Goal: Task Accomplishment & Management: Manage account settings

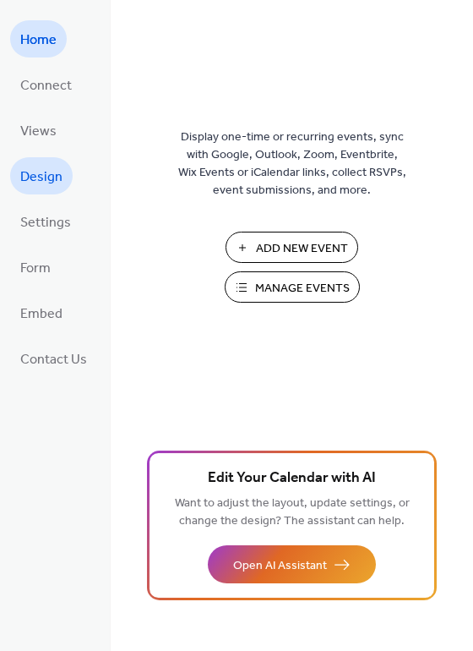
click at [52, 182] on span "Design" at bounding box center [41, 177] width 42 height 27
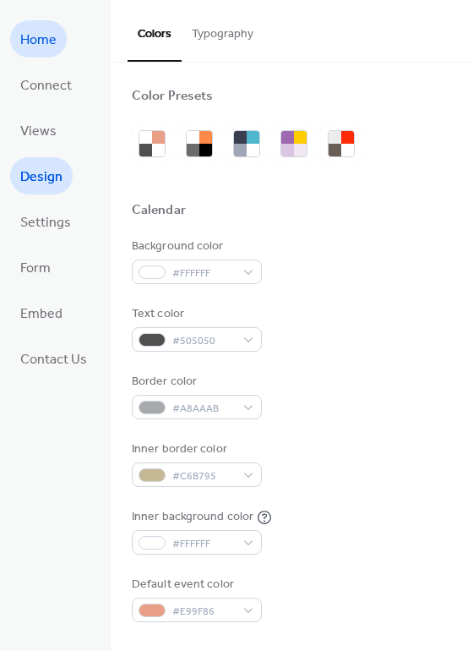
click at [39, 41] on span "Home" at bounding box center [38, 40] width 36 height 27
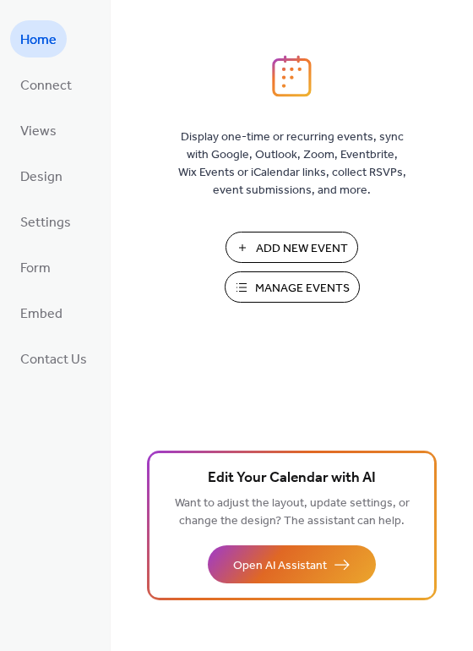
click at [271, 289] on span "Manage Events" at bounding box center [302, 289] width 95 height 18
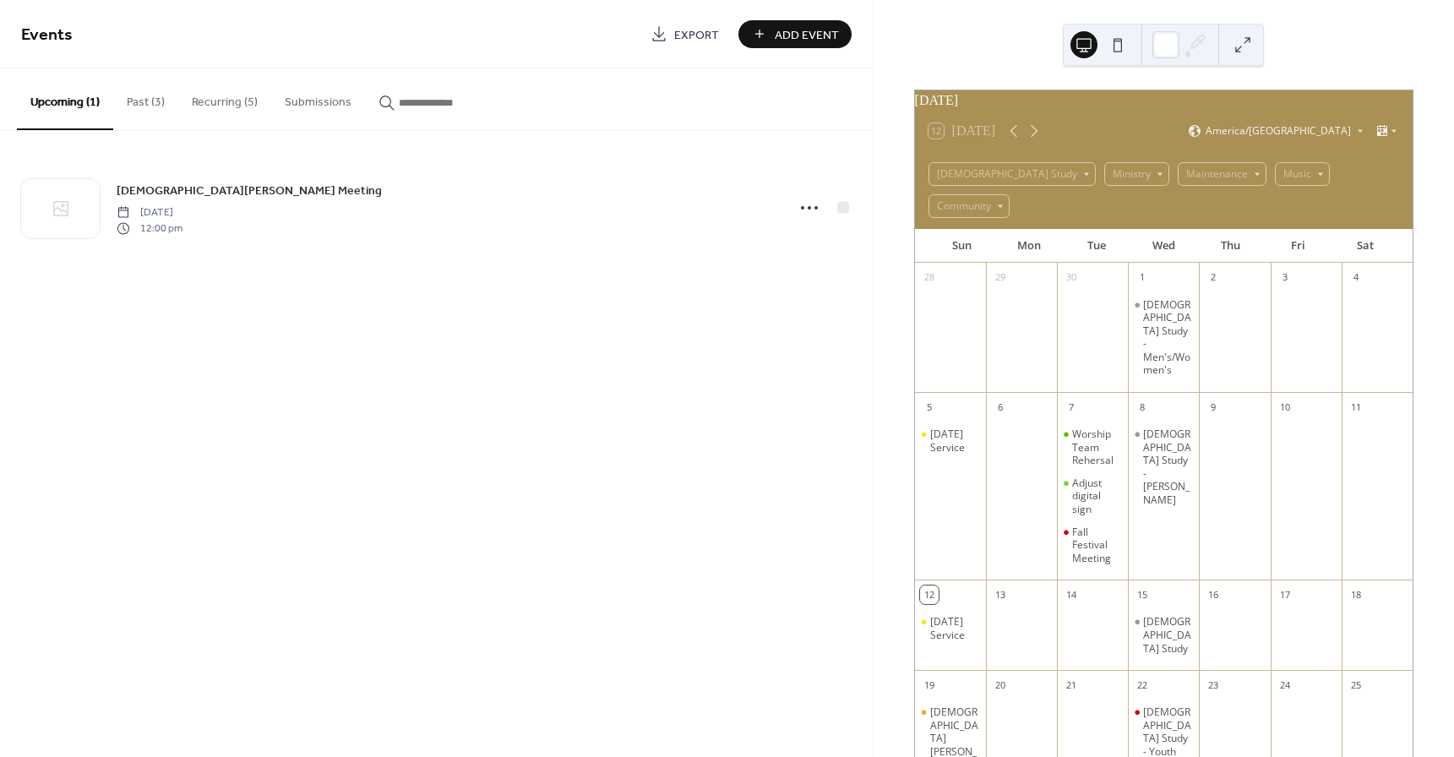
click at [1160, 438] on div "[DEMOGRAPHIC_DATA] Study - [PERSON_NAME]" at bounding box center [1163, 496] width 71 height 155
click at [1174, 428] on div "[DEMOGRAPHIC_DATA] Study - [PERSON_NAME]" at bounding box center [1167, 467] width 49 height 79
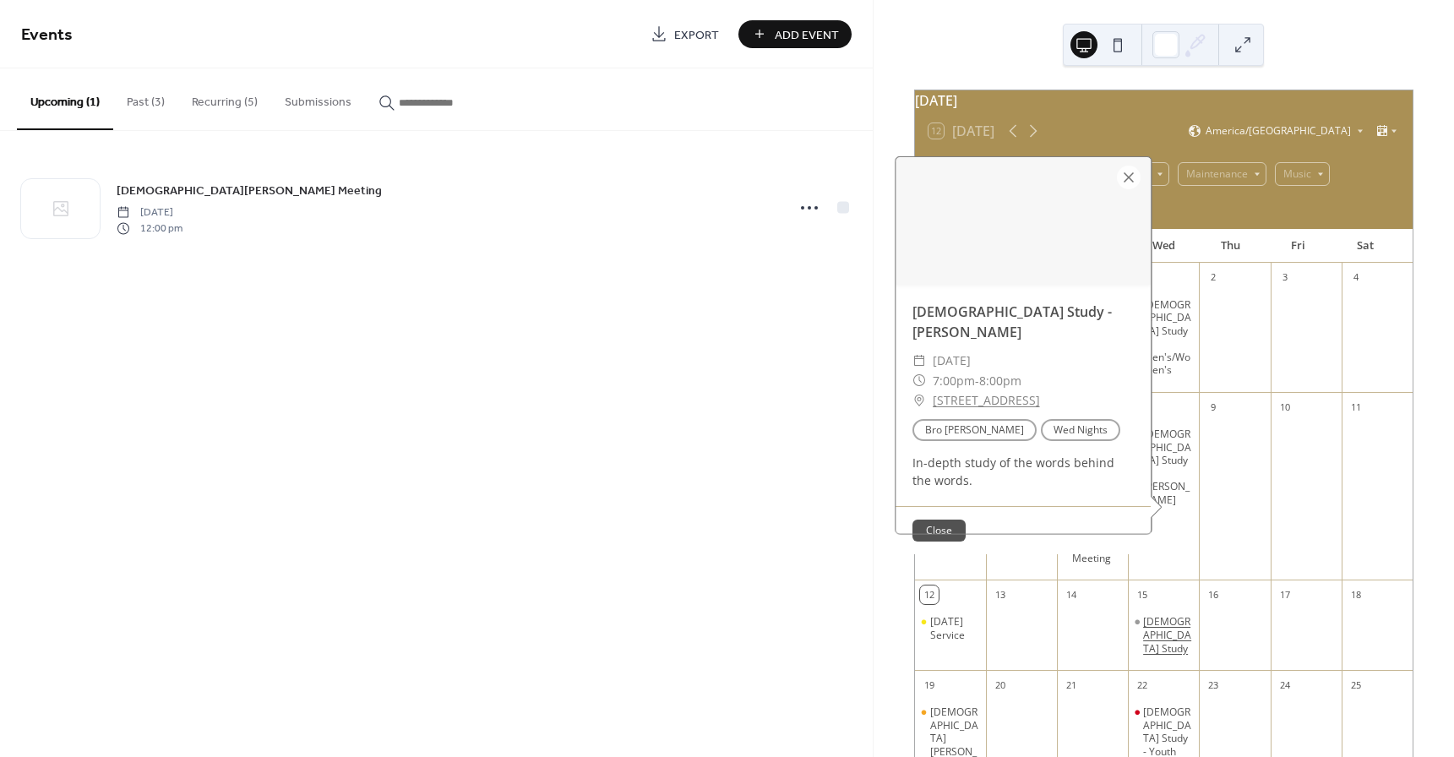
click at [1163, 615] on div "[DEMOGRAPHIC_DATA] Study" at bounding box center [1167, 635] width 49 height 40
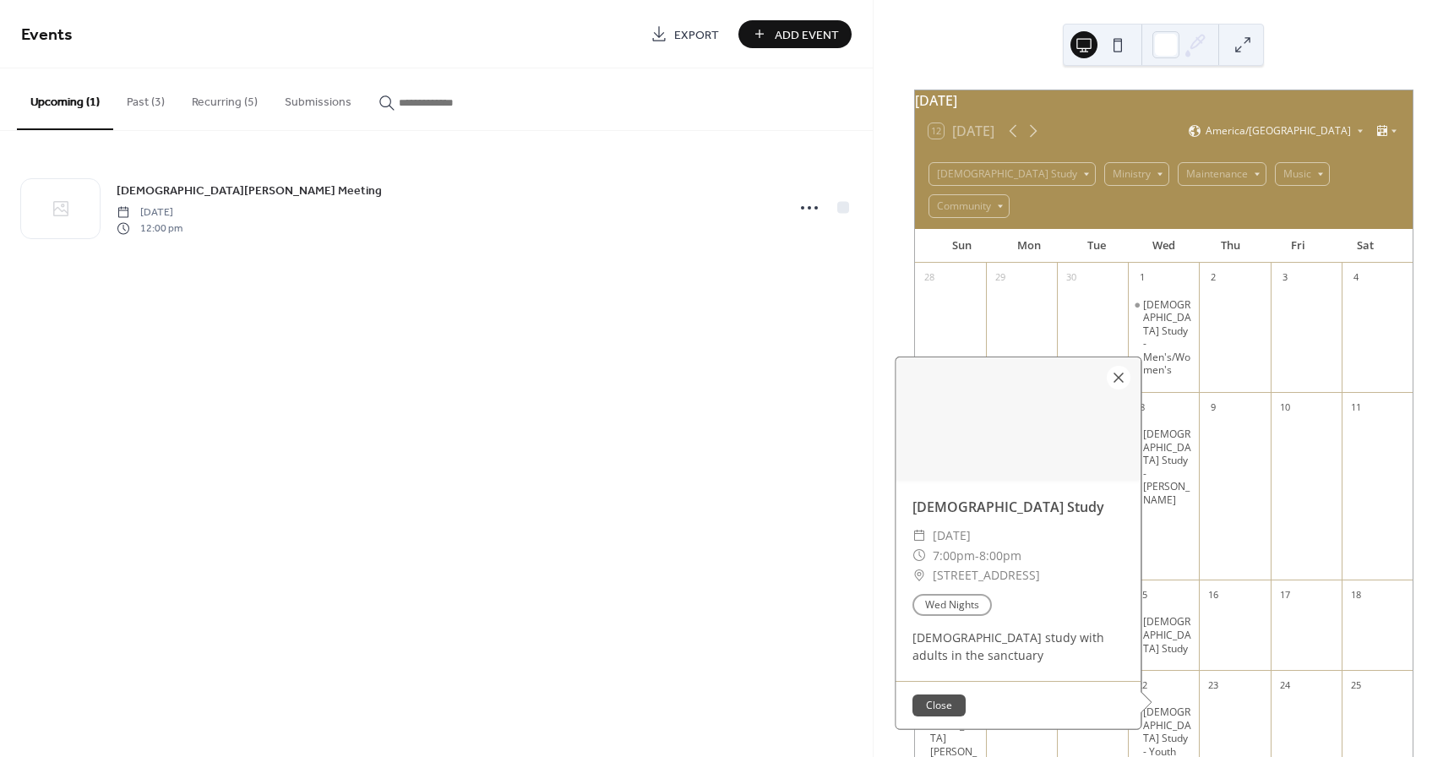
click at [1115, 366] on div at bounding box center [1119, 378] width 24 height 24
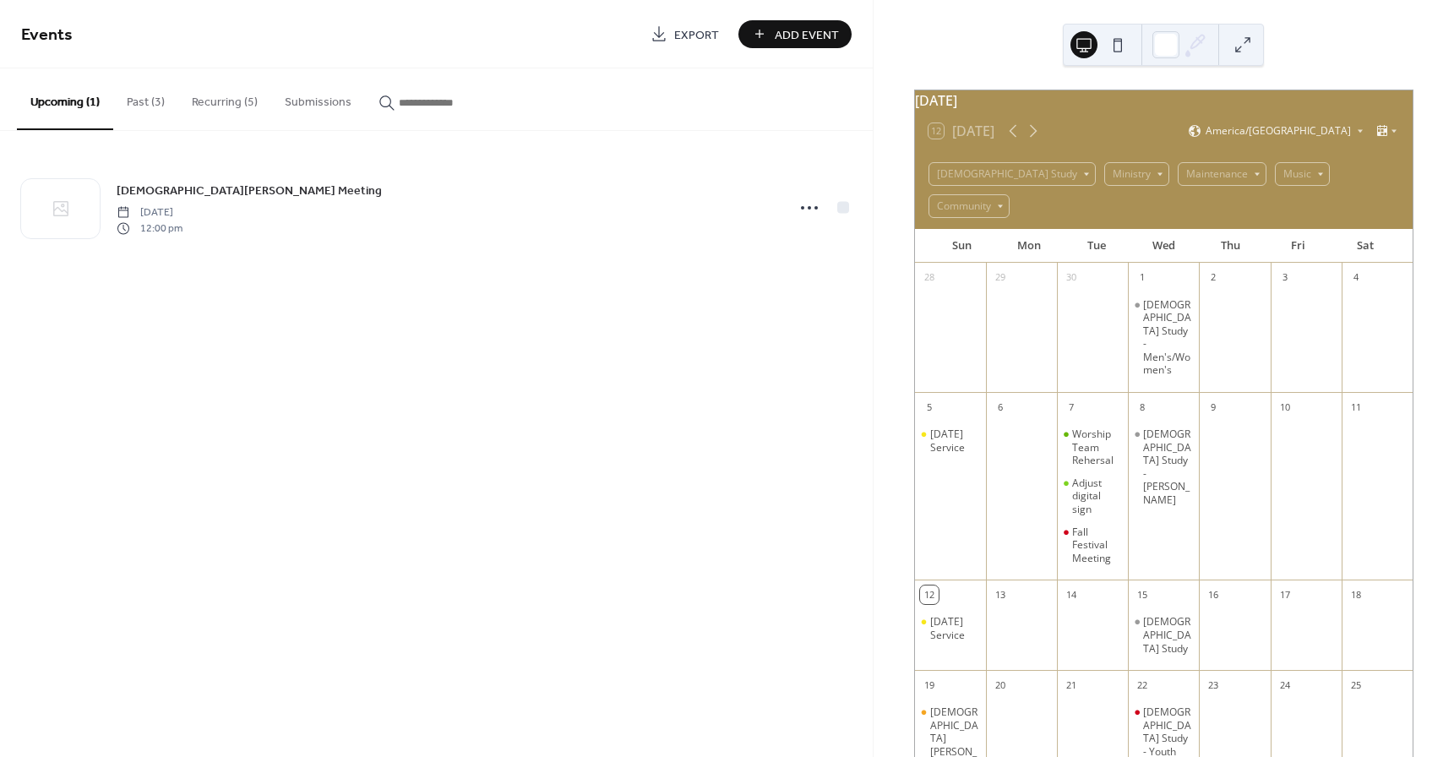
click at [153, 105] on button "Past (3)" at bounding box center [145, 98] width 65 height 60
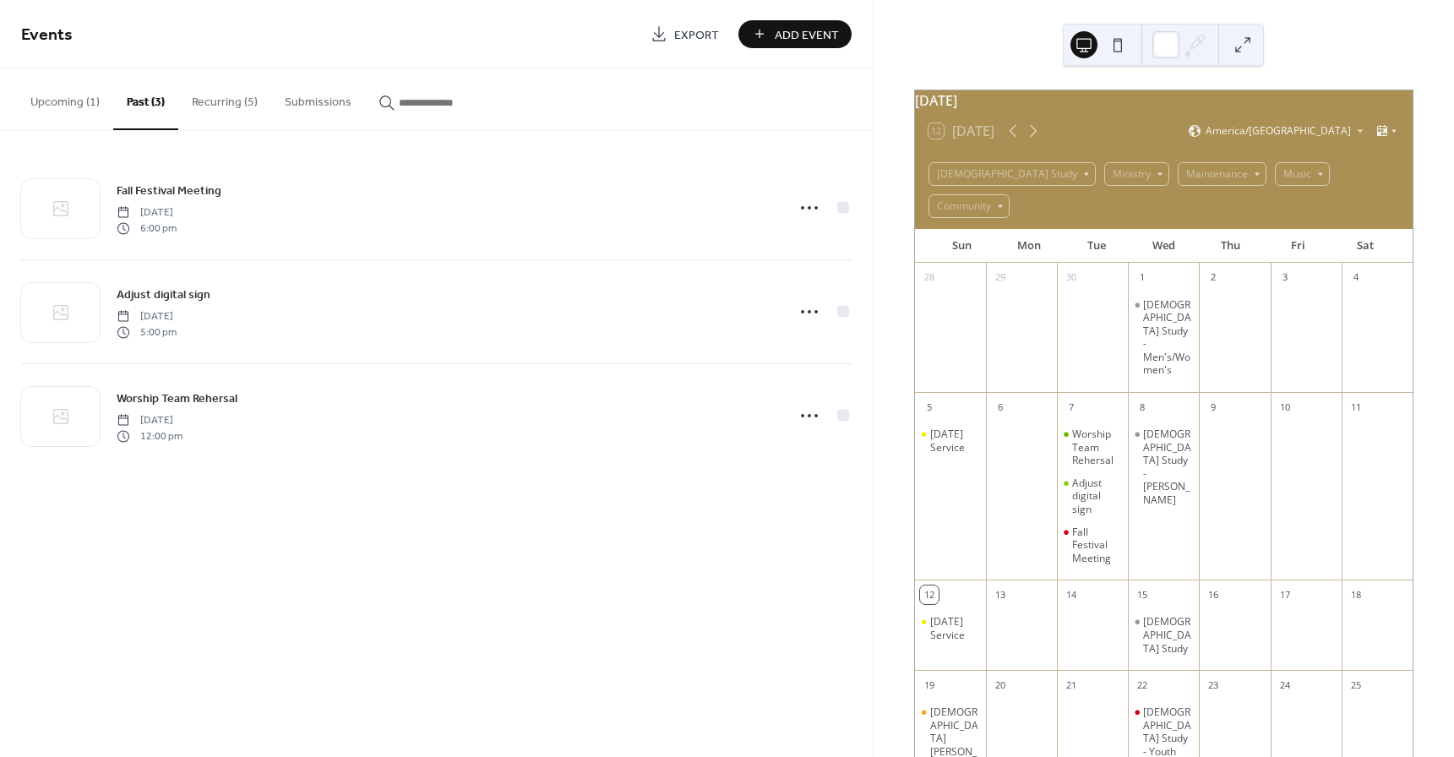
click at [226, 106] on button "Recurring (5)" at bounding box center [224, 98] width 93 height 60
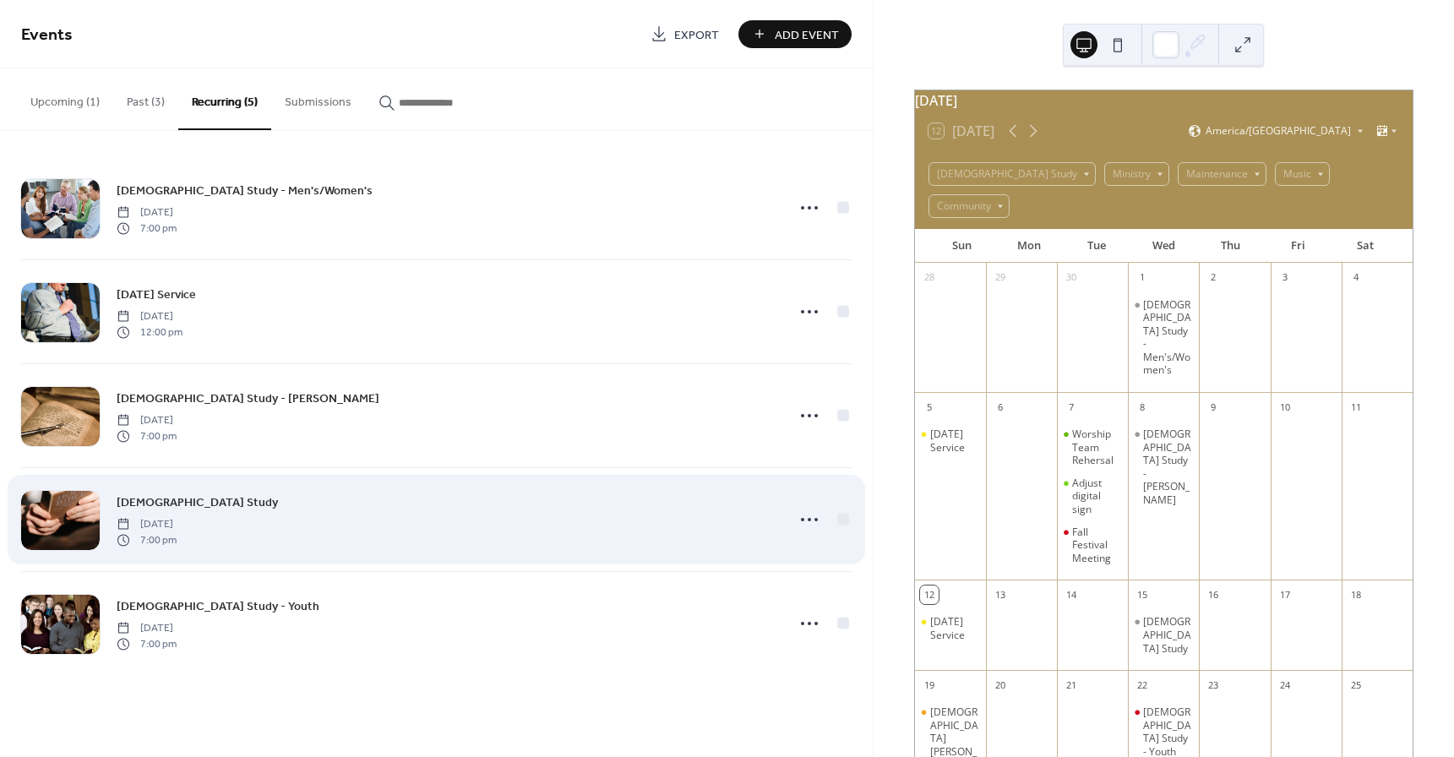
click at [177, 529] on span "[DATE]" at bounding box center [147, 524] width 60 height 15
click at [809, 519] on circle at bounding box center [809, 519] width 3 height 3
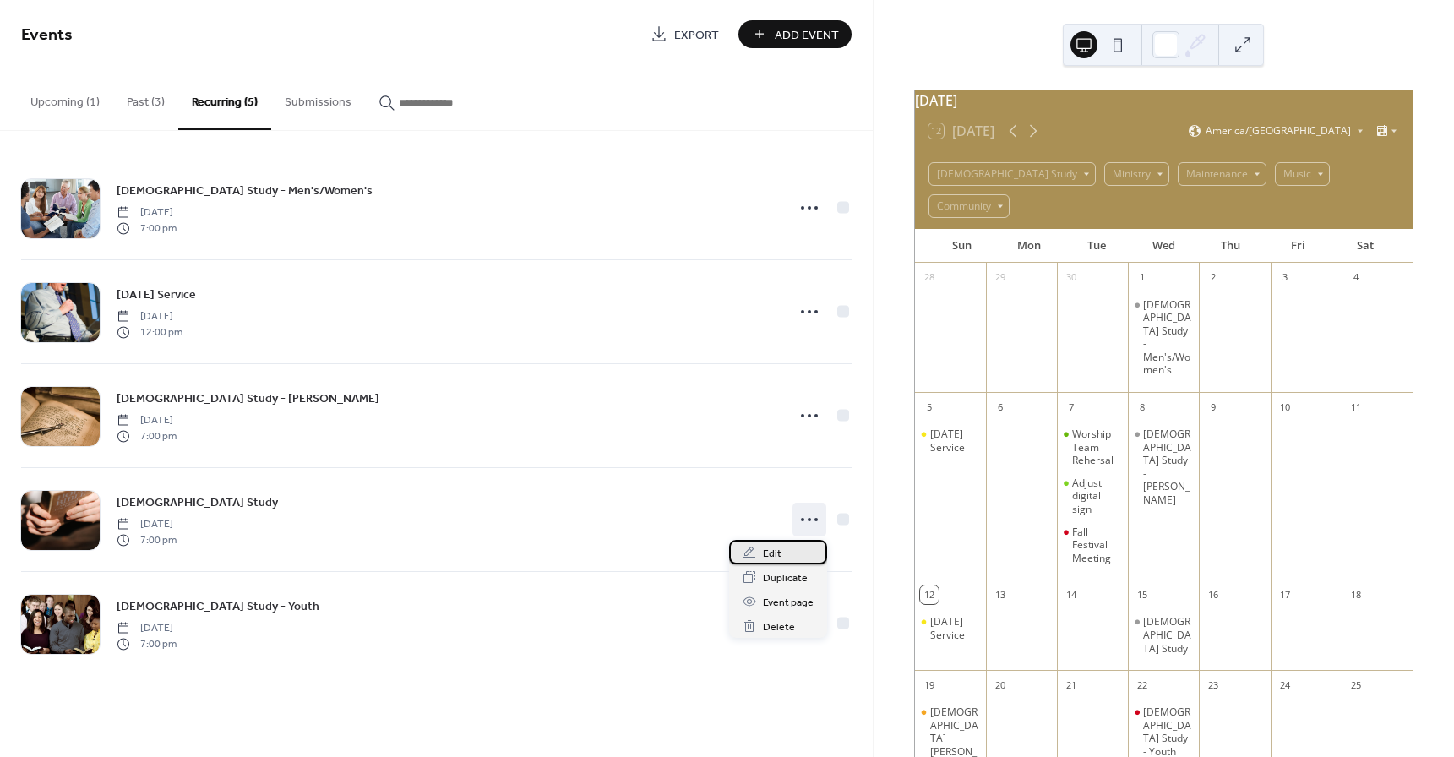
click at [789, 557] on div "Edit" at bounding box center [778, 552] width 98 height 25
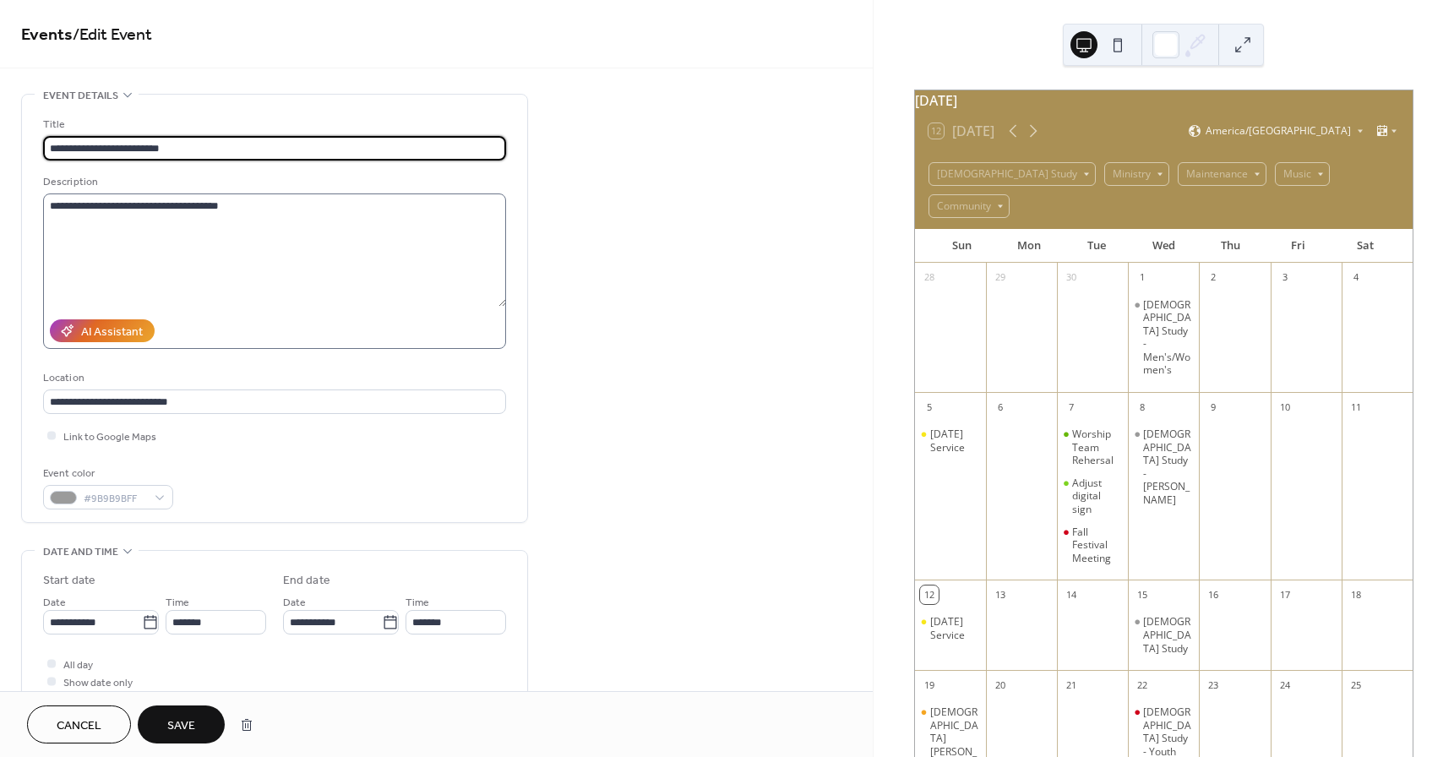
type input "**********"
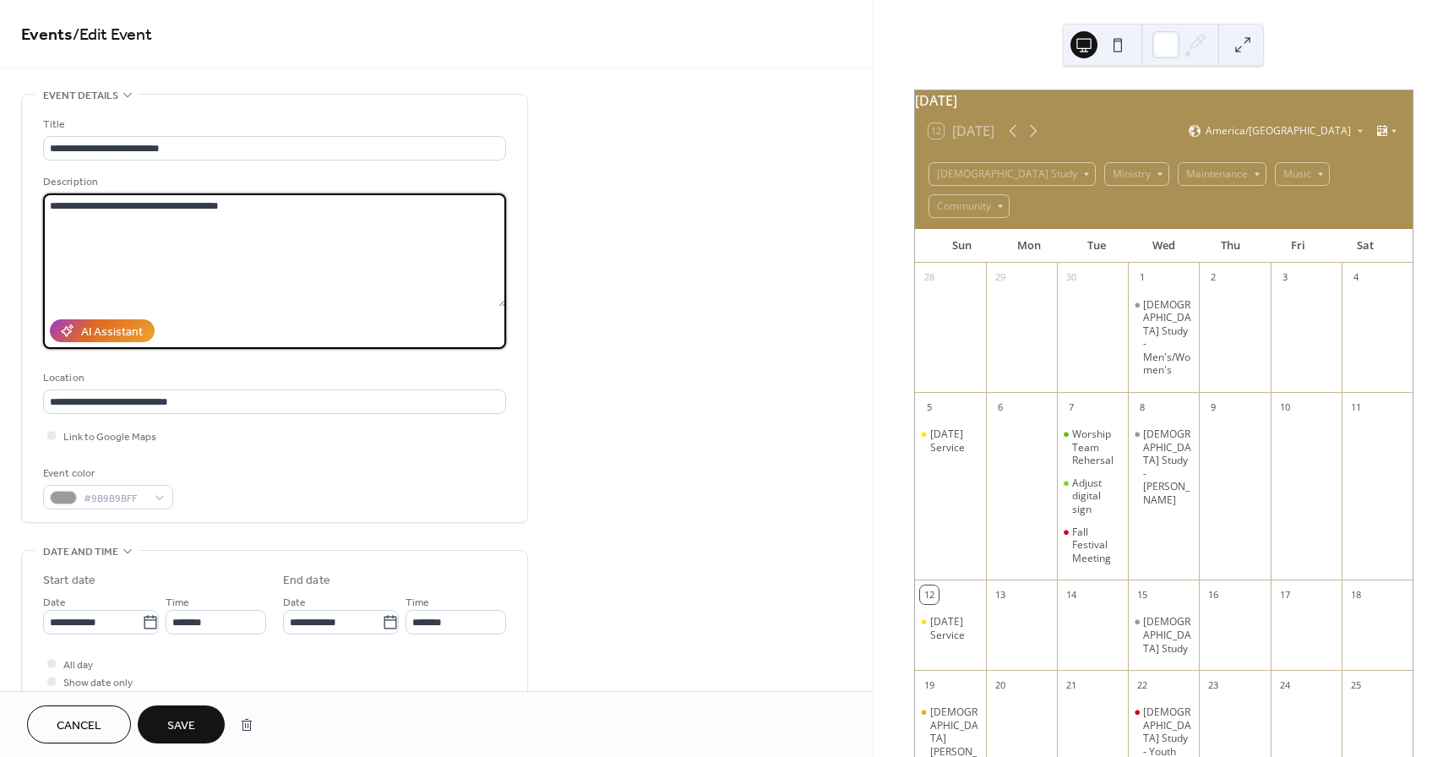
click at [248, 215] on textarea "**********" at bounding box center [274, 249] width 463 height 113
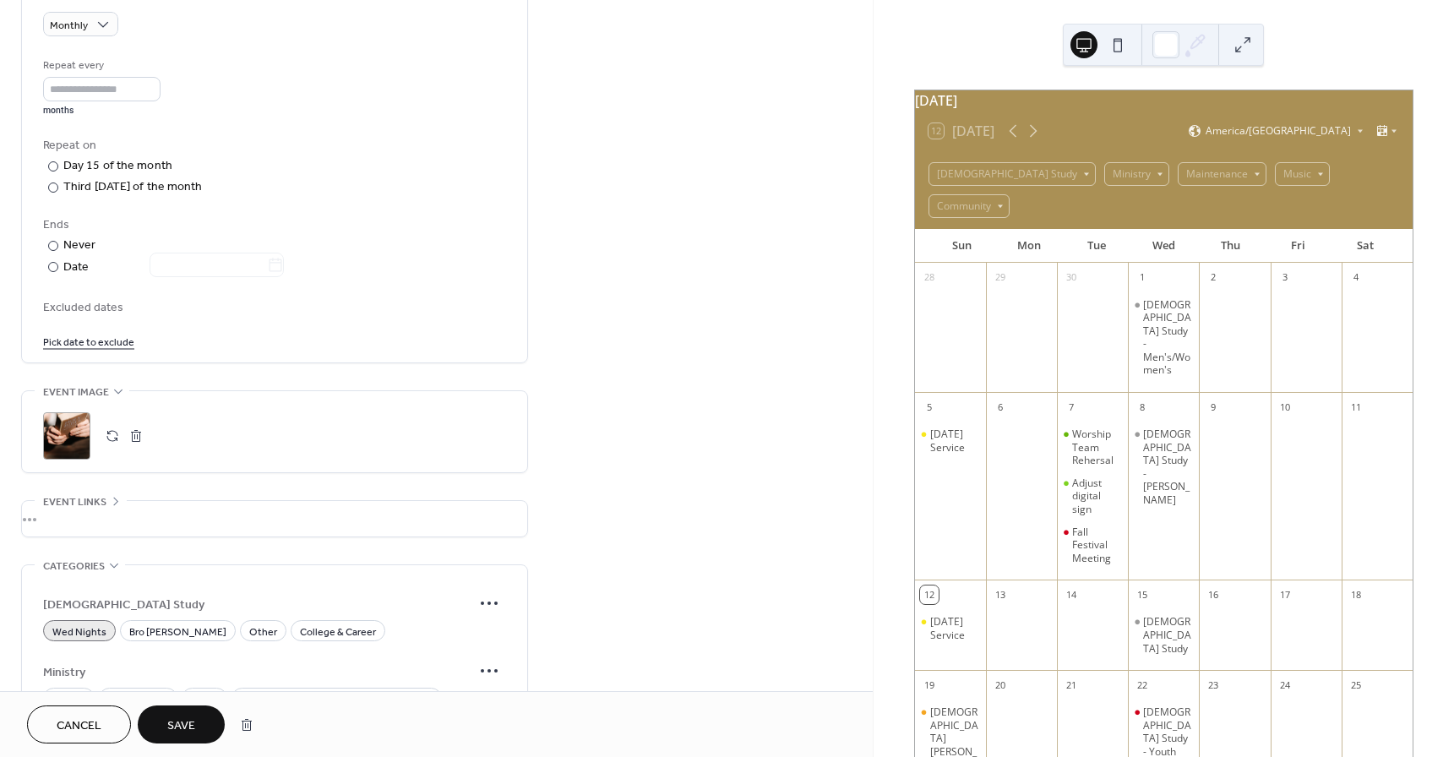
scroll to position [760, 0]
click at [177, 721] on span "Save" at bounding box center [181, 726] width 28 height 18
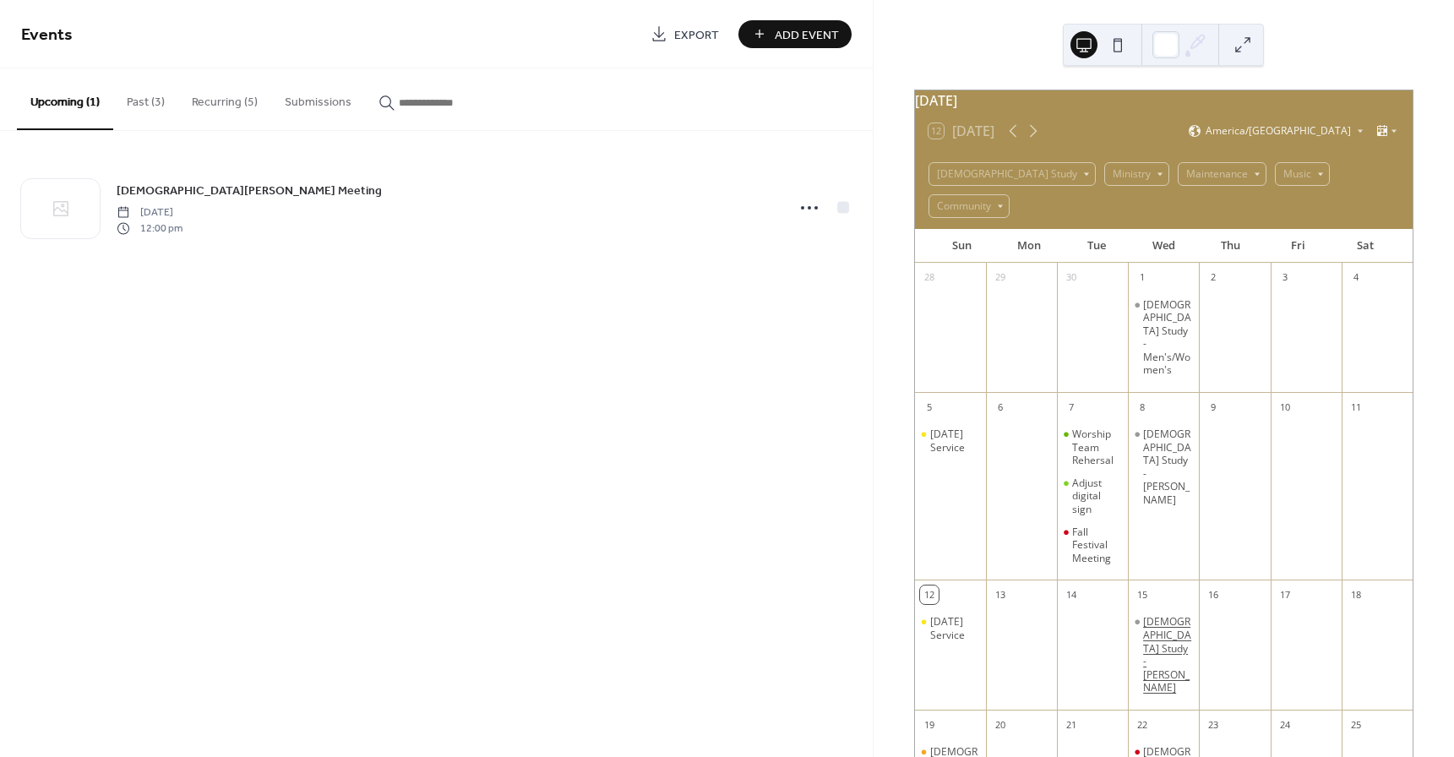
click at [1157, 615] on div "[DEMOGRAPHIC_DATA] Study - [PERSON_NAME]" at bounding box center [1167, 654] width 49 height 79
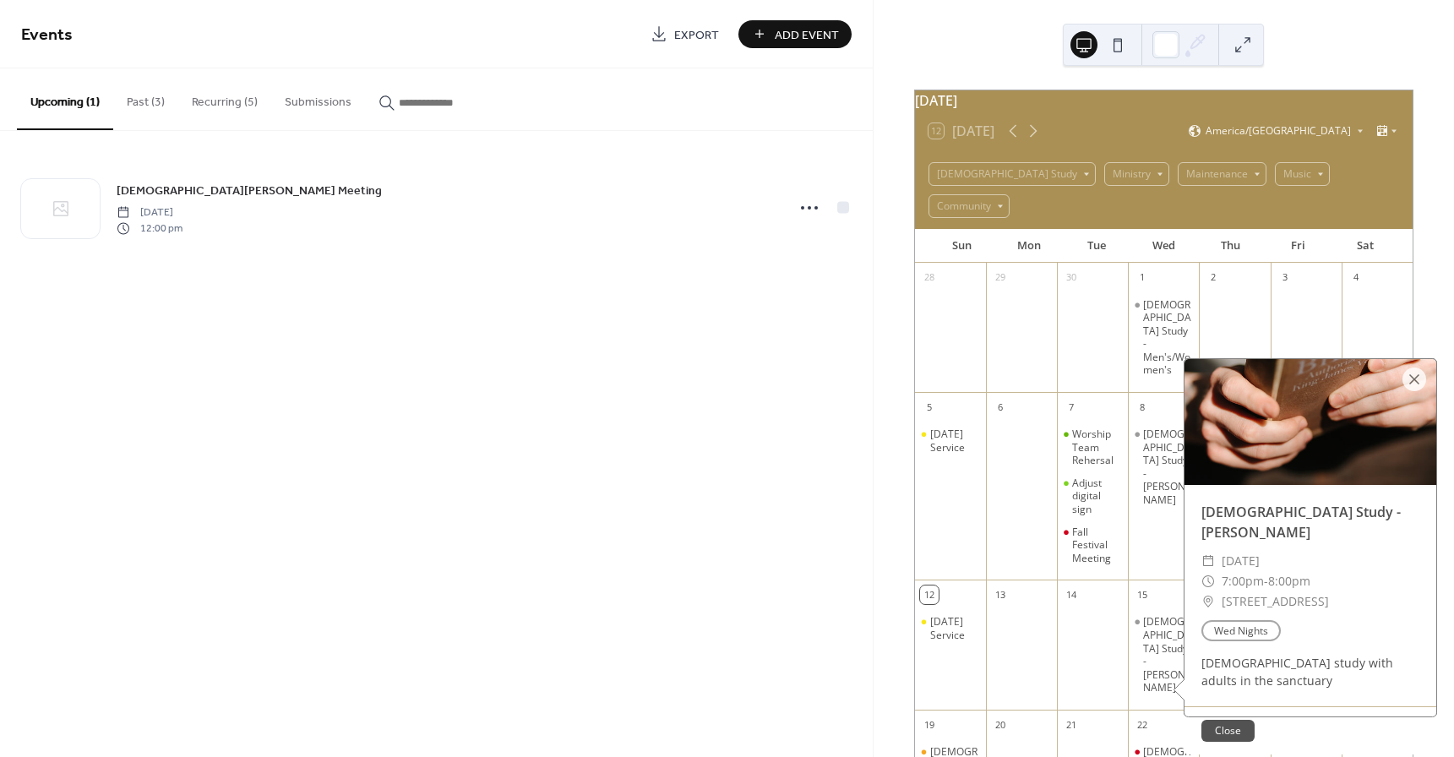
click at [1232, 720] on button "Close" at bounding box center [1227, 731] width 53 height 22
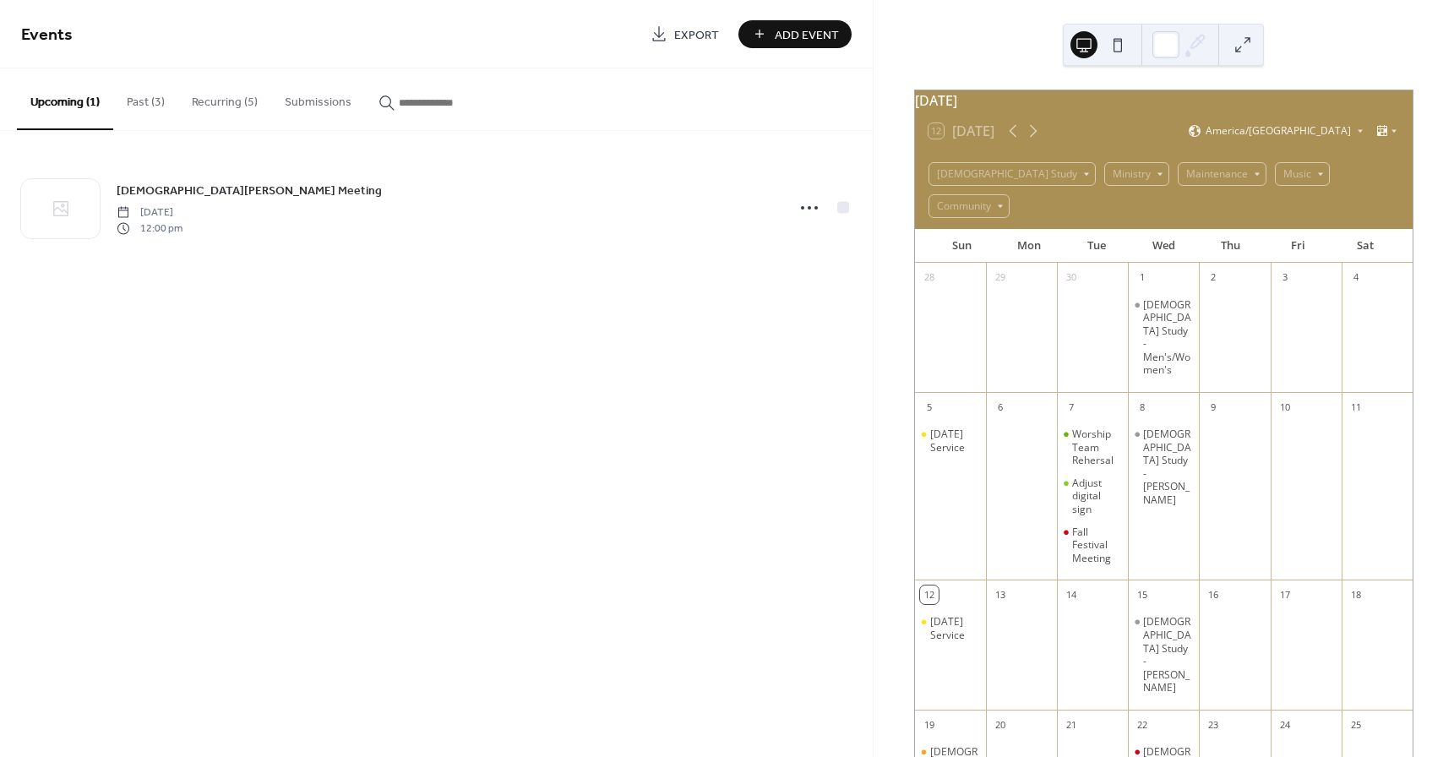
click at [205, 99] on button "Recurring (5)" at bounding box center [224, 98] width 93 height 60
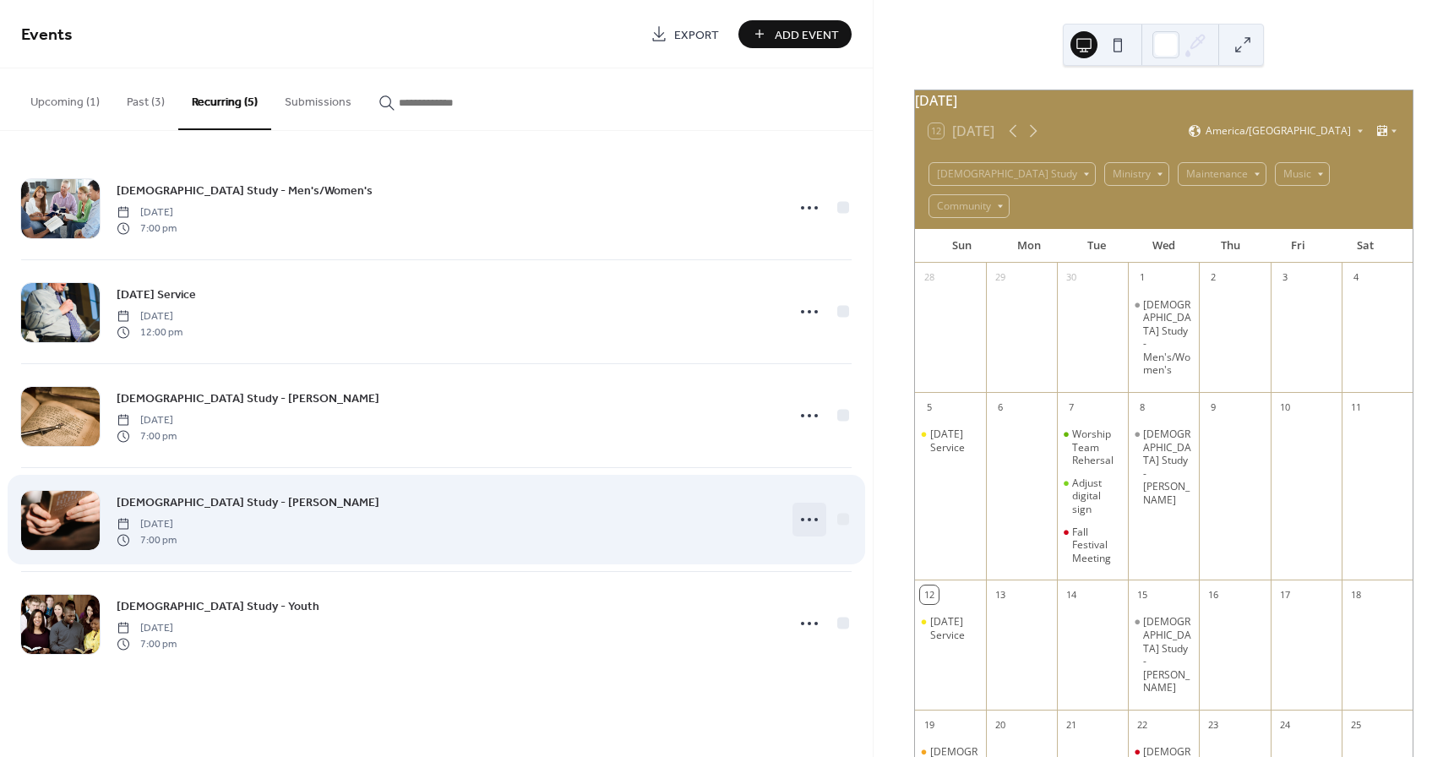
click at [814, 520] on icon at bounding box center [809, 519] width 27 height 27
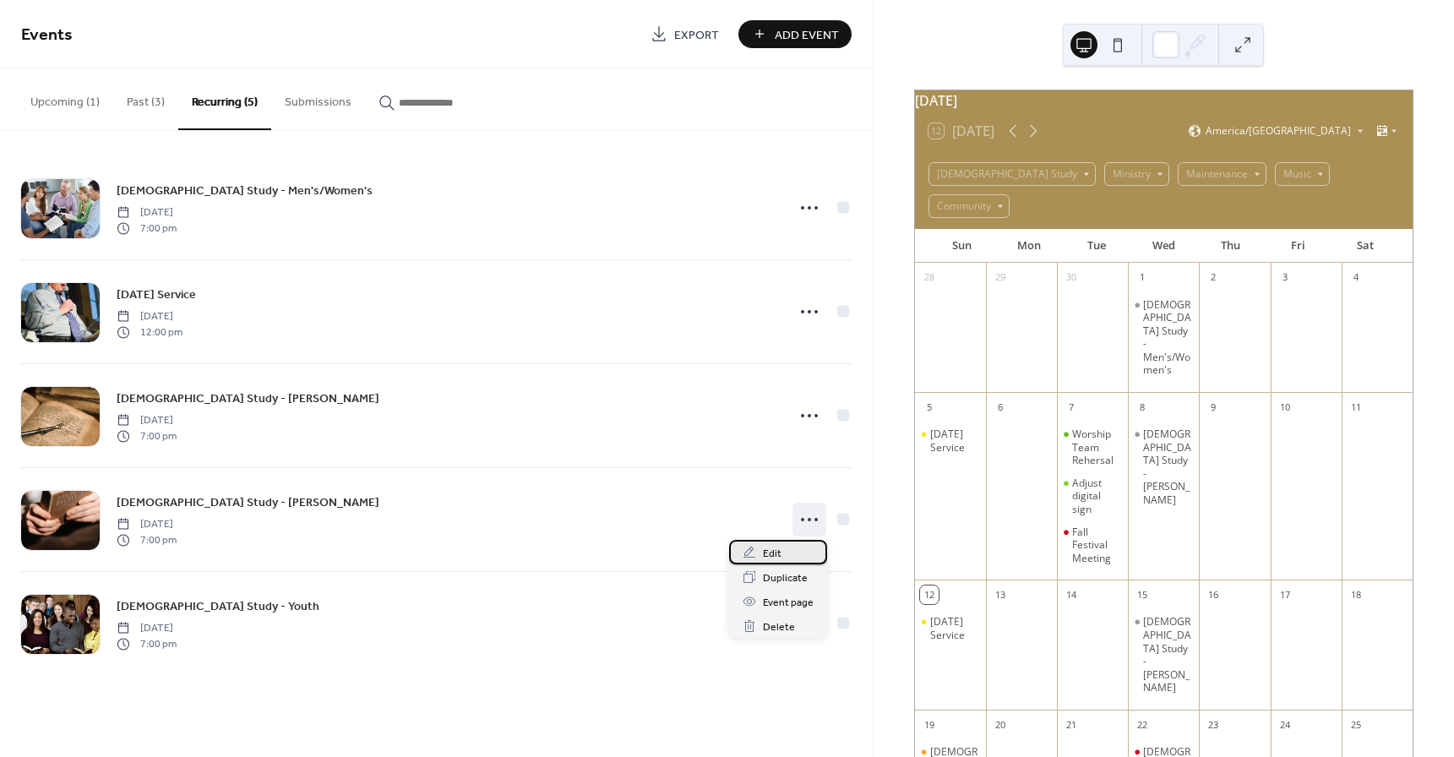
click at [763, 545] on span "Edit" at bounding box center [772, 554] width 19 height 18
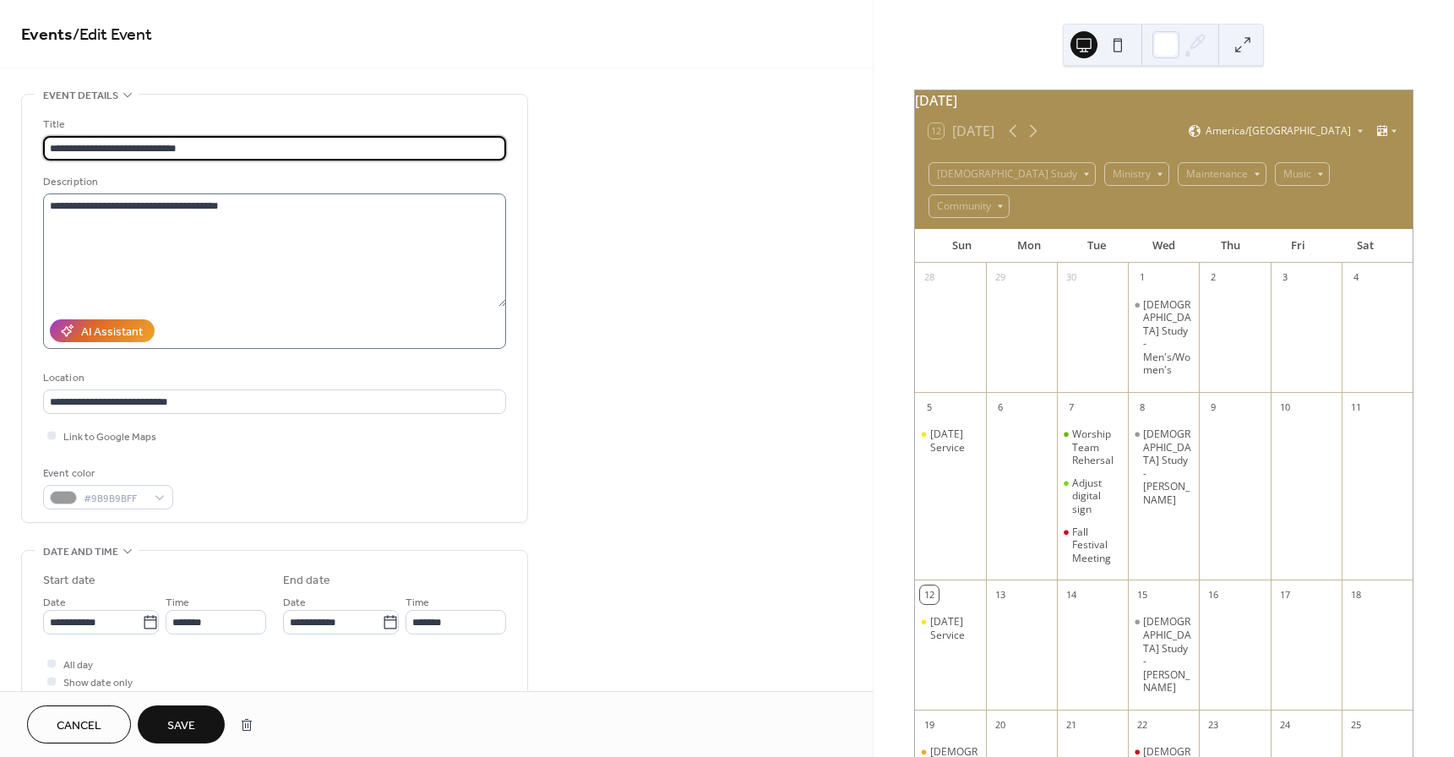
type input "**********"
click at [304, 309] on label "**********" at bounding box center [274, 270] width 463 height 155
click at [304, 307] on textarea "**********" at bounding box center [274, 249] width 463 height 113
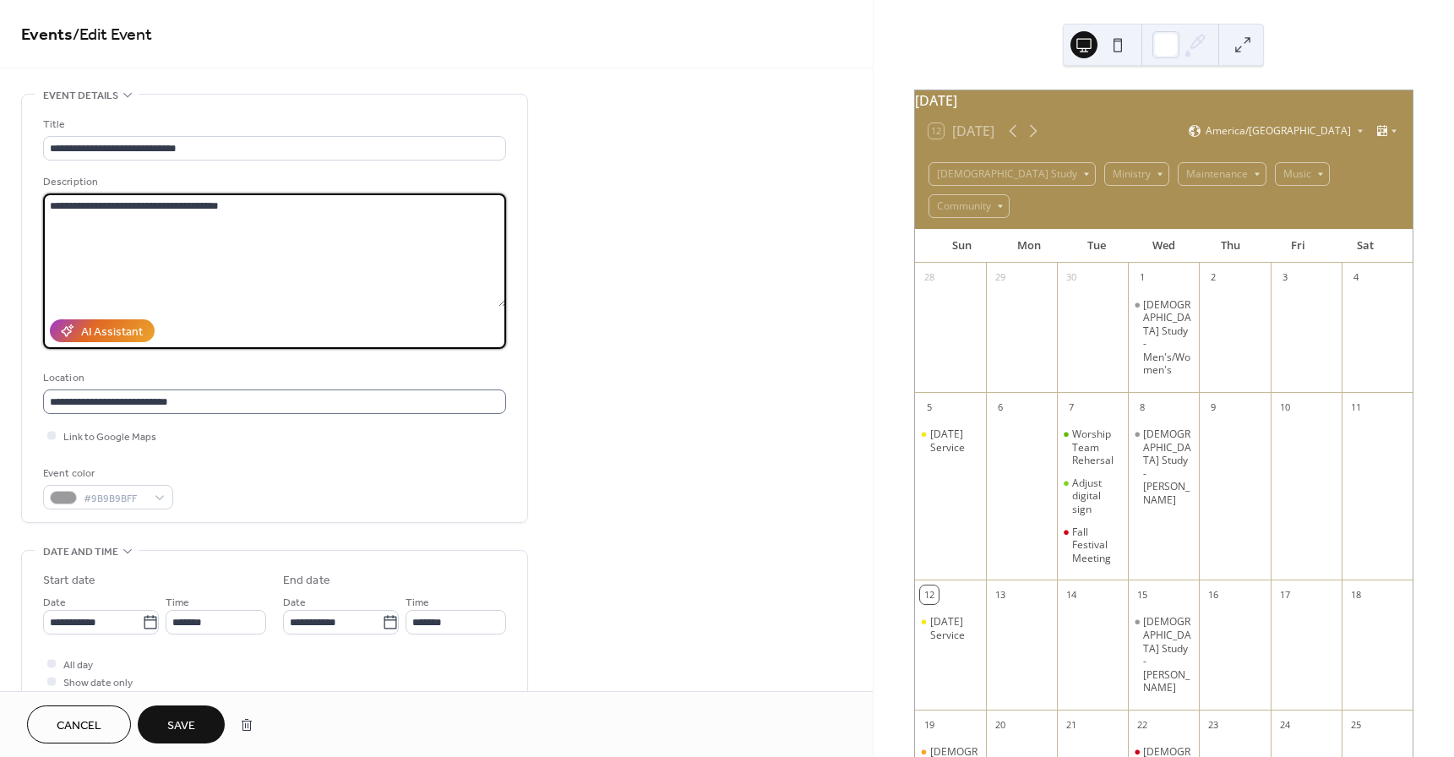
scroll to position [1, 0]
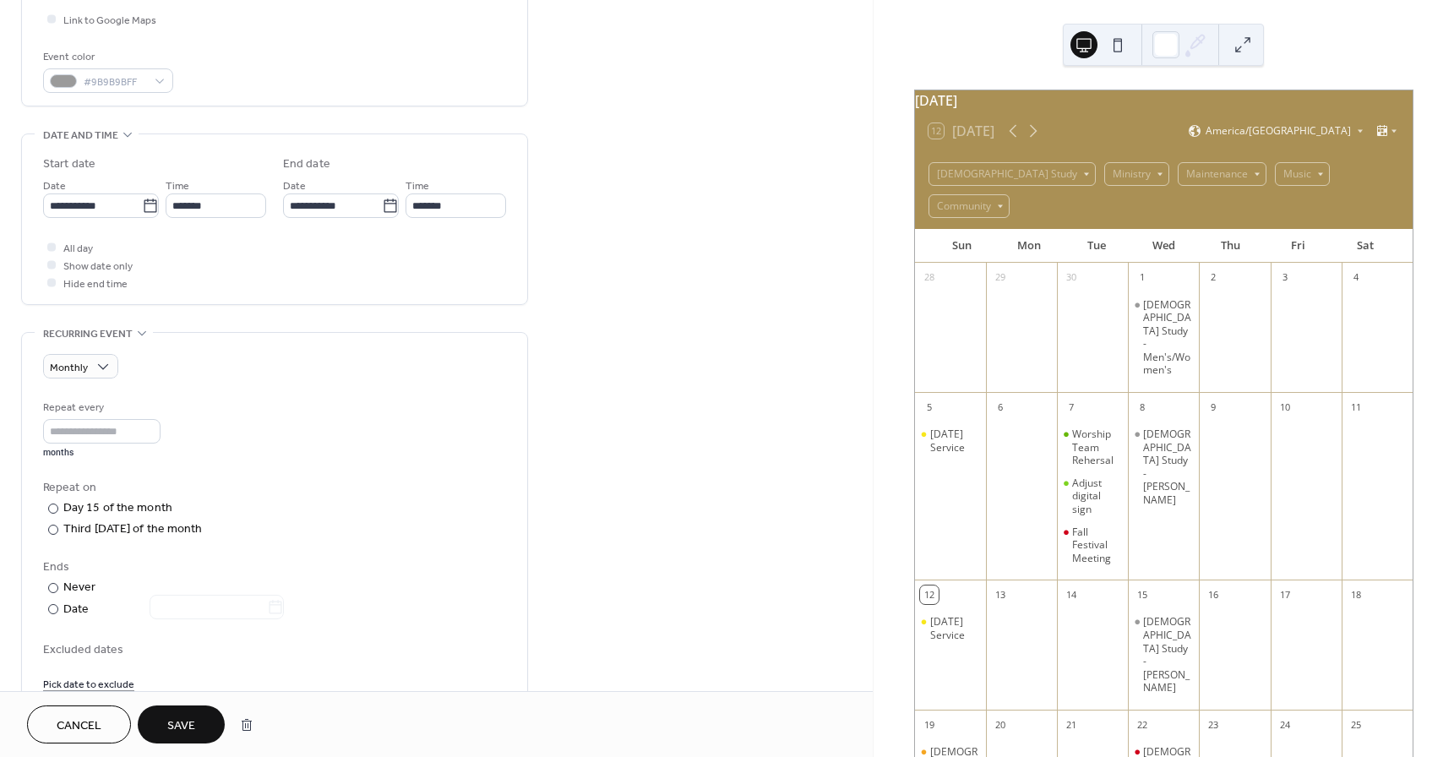
scroll to position [367, 0]
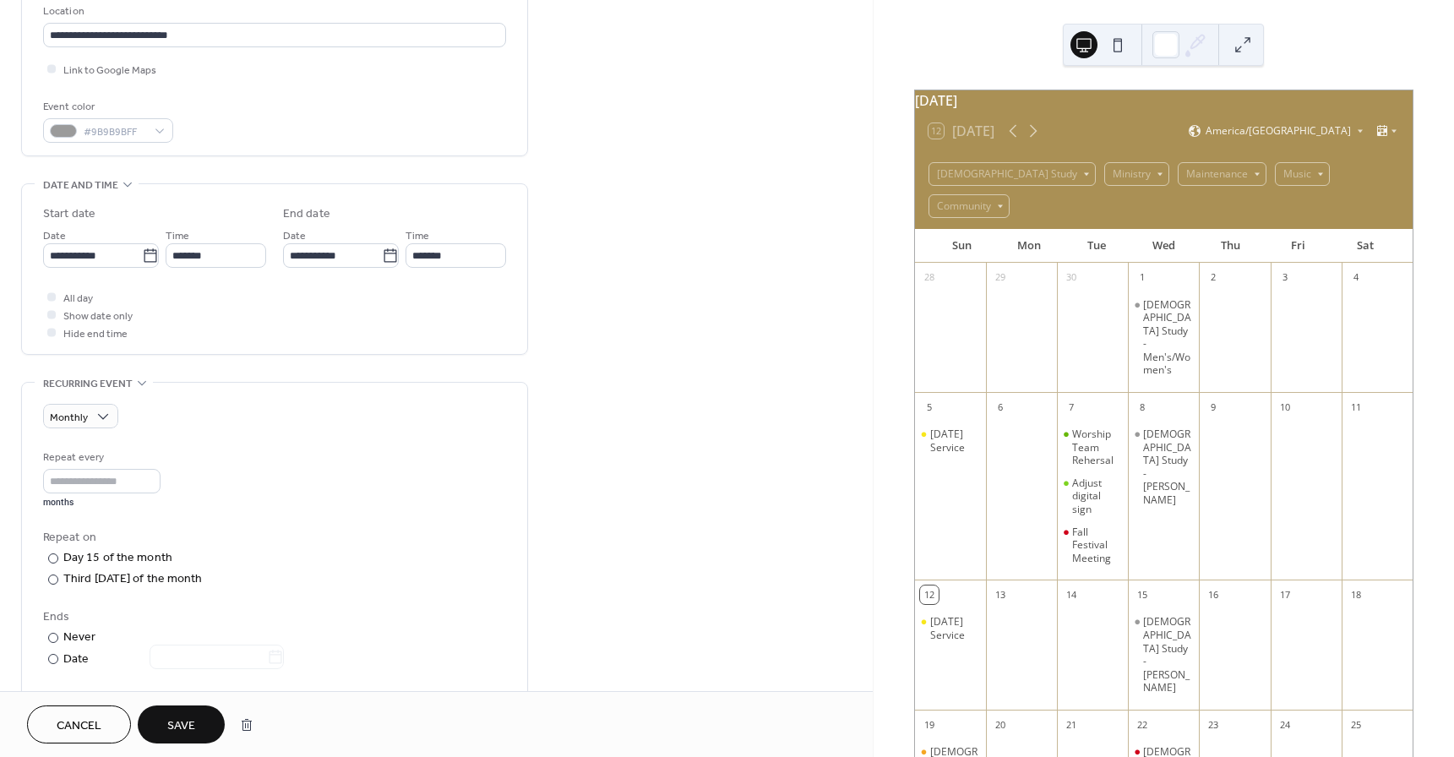
click at [189, 726] on span "Save" at bounding box center [181, 726] width 28 height 18
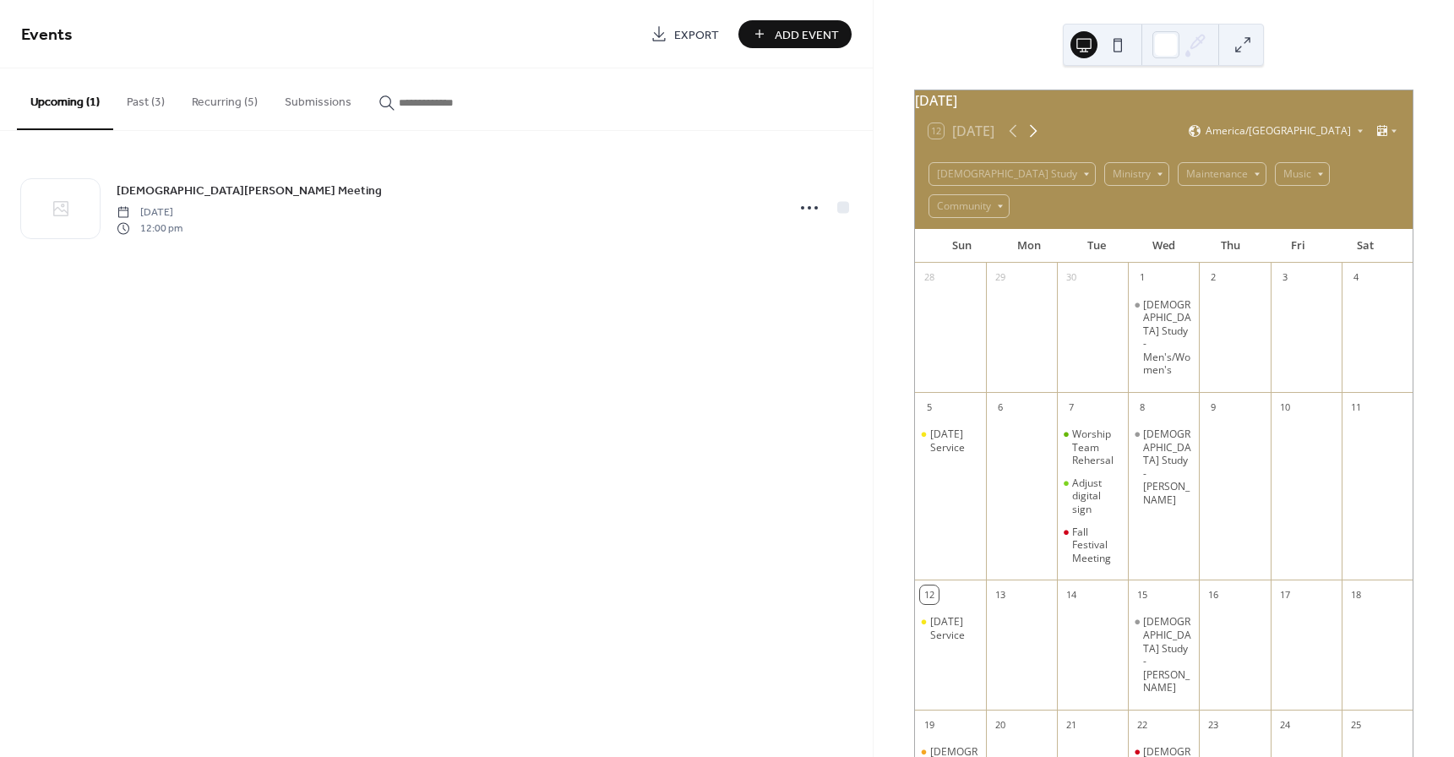
click at [1033, 138] on icon at bounding box center [1033, 131] width 20 height 20
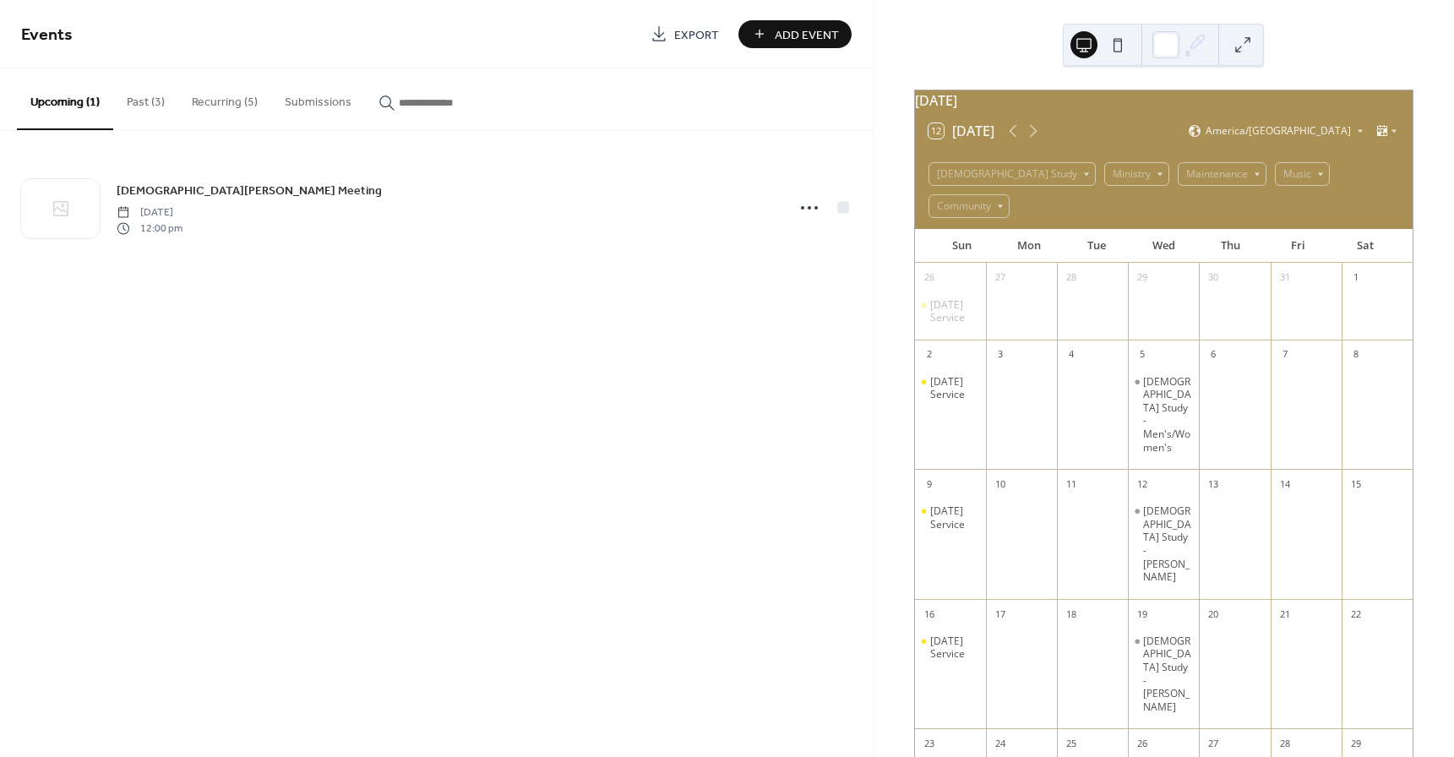
drag, startPoint x: 1160, startPoint y: 596, endPoint x: 401, endPoint y: 417, distance: 779.8
click at [401, 417] on div "Events Export Add Event Upcoming (1) Past (3) Recurring (5) Submissions [DEMOGR…" at bounding box center [436, 378] width 873 height 757
